Goal: Information Seeking & Learning: Learn about a topic

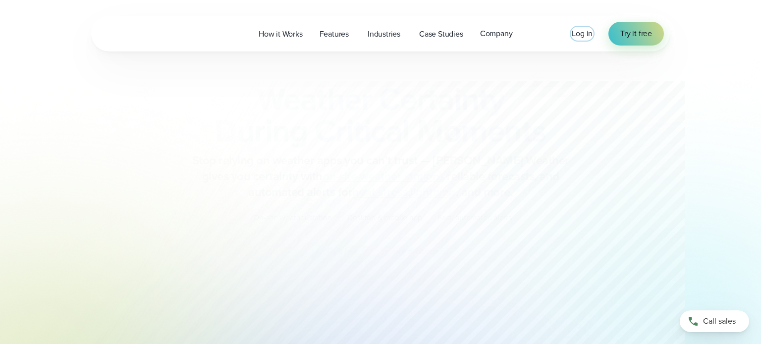
click at [573, 36] on span "Log in" at bounding box center [581, 33] width 21 height 11
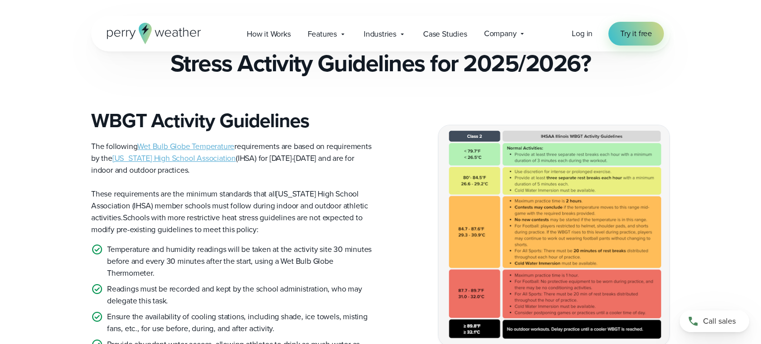
scroll to position [251, 0]
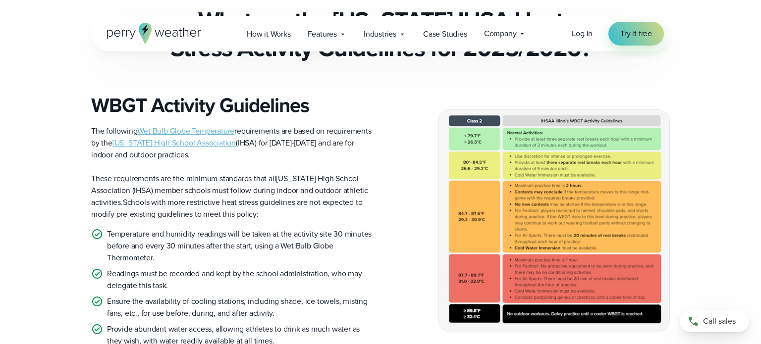
click at [582, 143] on img at bounding box center [553, 220] width 231 height 220
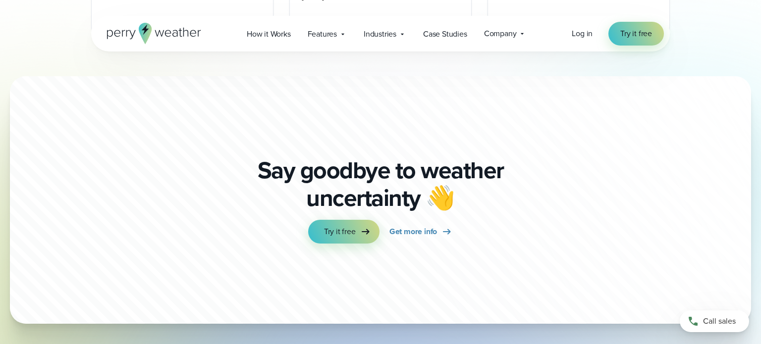
scroll to position [3980, 0]
